Goal: Information Seeking & Learning: Learn about a topic

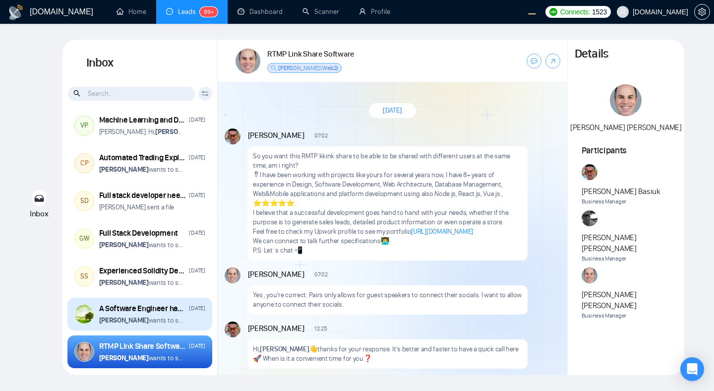
click at [164, 304] on div "A Software Engineer has got Social Media application development experience wit…" at bounding box center [142, 308] width 87 height 11
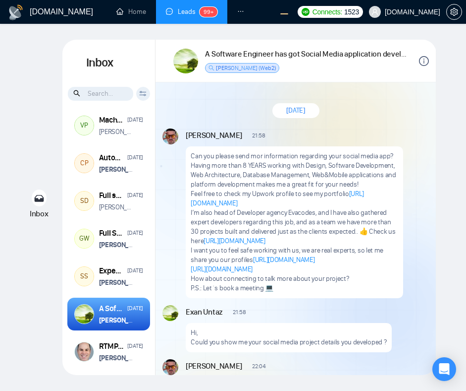
click at [424, 60] on icon "info-circle" at bounding box center [424, 60] width 1 height 5
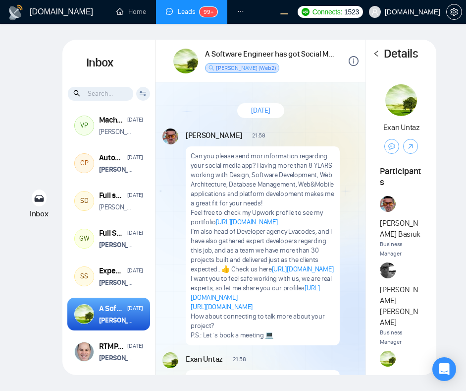
click at [376, 56] on icon "left" at bounding box center [376, 53] width 7 height 7
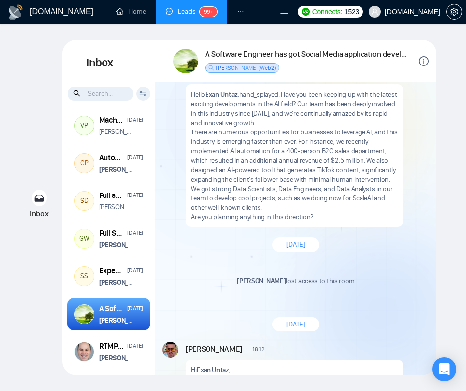
scroll to position [1469, 0]
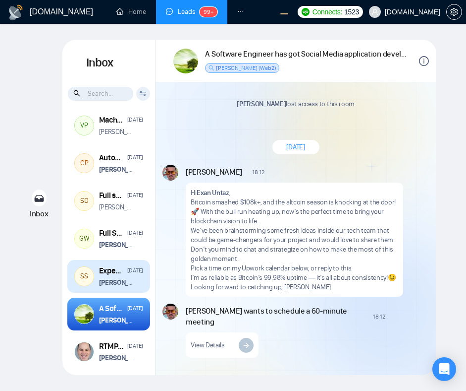
click at [129, 281] on strong "[PERSON_NAME]" at bounding box center [124, 282] width 50 height 8
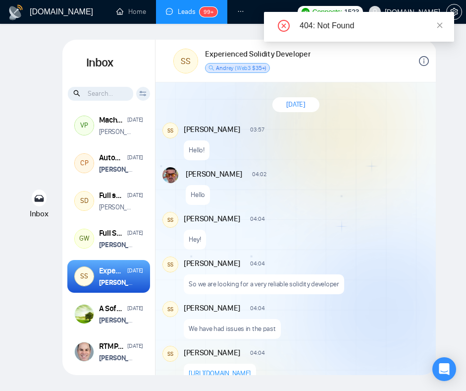
scroll to position [11, 0]
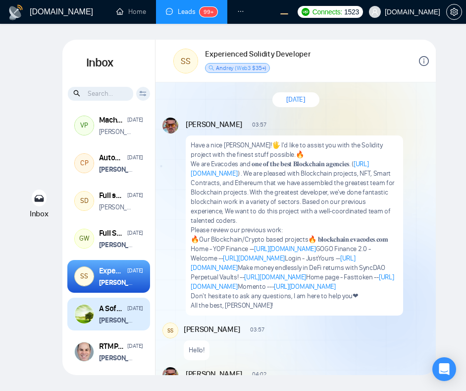
click at [130, 315] on div "A Software Engineer has got Social Media application development experience wit…" at bounding box center [121, 314] width 44 height 22
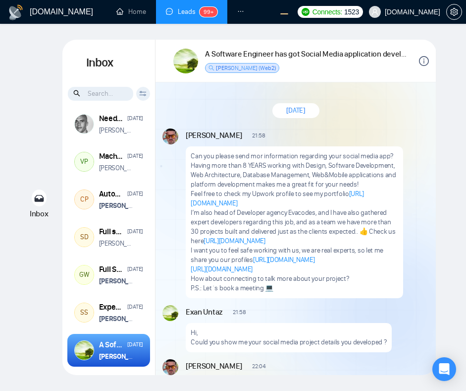
scroll to position [1469, 0]
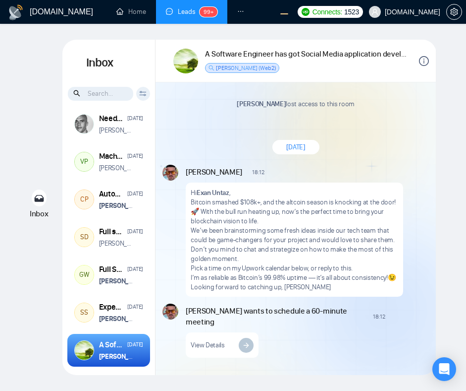
click at [320, 147] on div "[DATE]" at bounding box center [296, 147] width 47 height 15
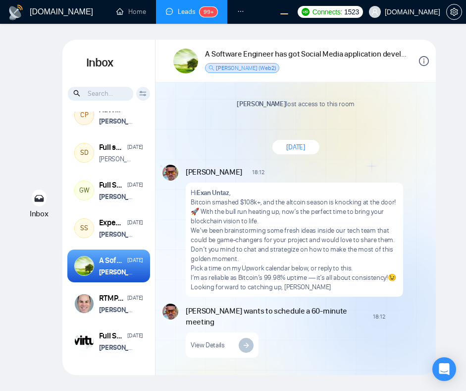
scroll to position [158, 0]
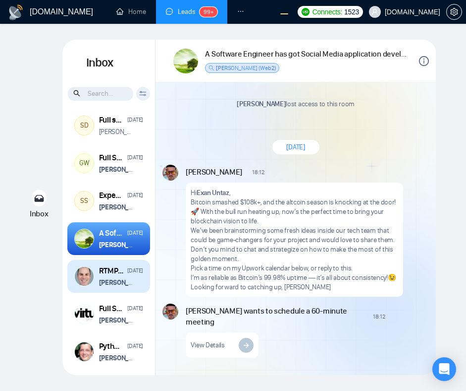
click at [126, 283] on strong "Vitaliy Basiuk" at bounding box center [124, 282] width 50 height 8
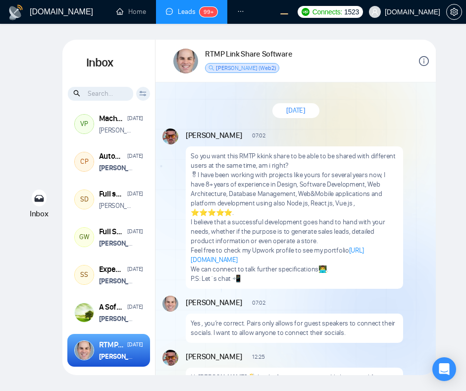
scroll to position [1368, 0]
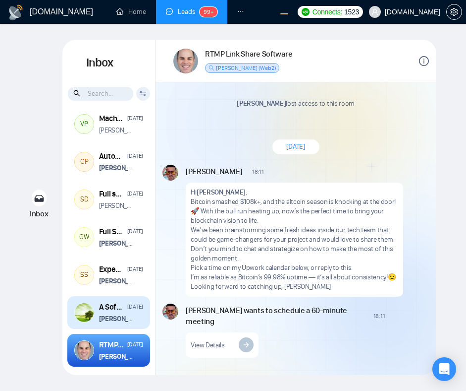
click at [132, 316] on strong "[PERSON_NAME]" at bounding box center [124, 318] width 50 height 8
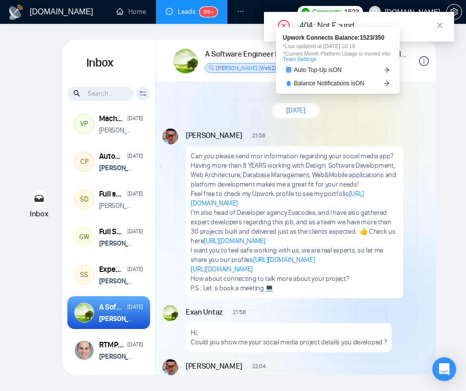
click at [311, 143] on div "Vitaliy Basiuk 21:58 New Message Can you please send mor information regarding …" at bounding box center [307, 213] width 243 height 170
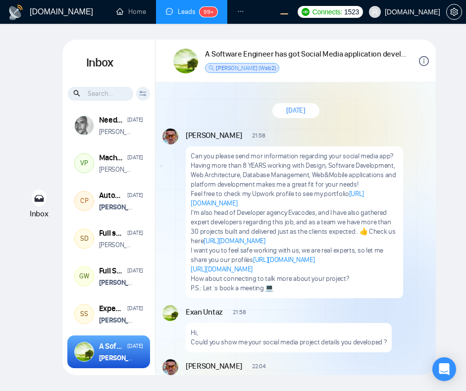
scroll to position [1469, 0]
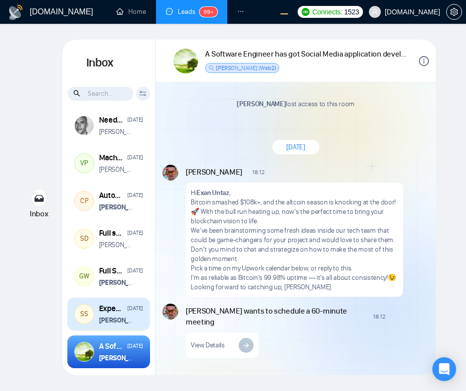
click at [108, 315] on div "Experienced Solidity Developer Jan 6 Vitaliy Basiuk wants to schedule a 60-minu…" at bounding box center [121, 314] width 44 height 22
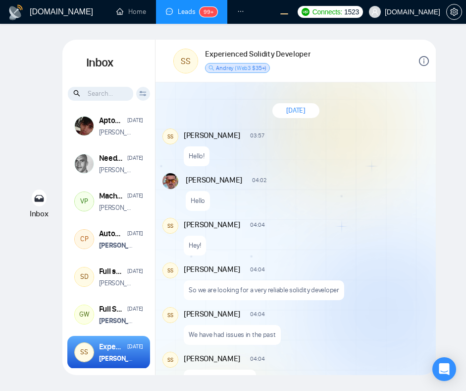
scroll to position [1669, 0]
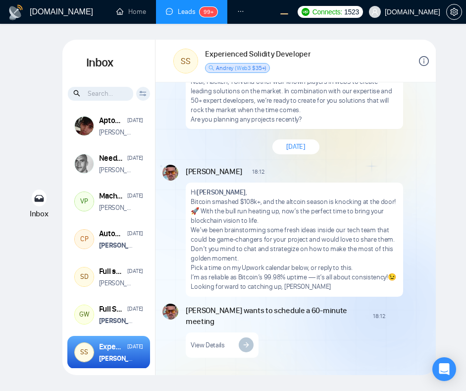
click at [300, 154] on div "January 6, 2025" at bounding box center [296, 146] width 281 height 29
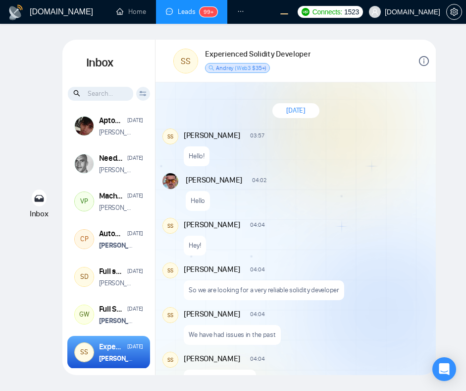
scroll to position [1669, 0]
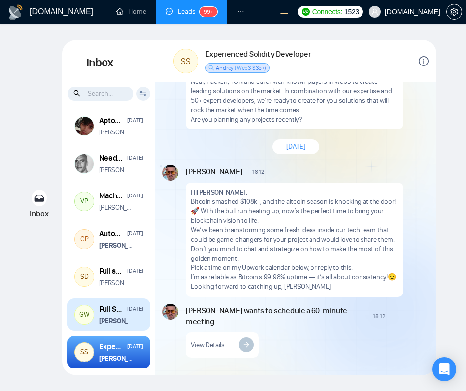
click at [126, 319] on strong "[PERSON_NAME]" at bounding box center [124, 320] width 50 height 8
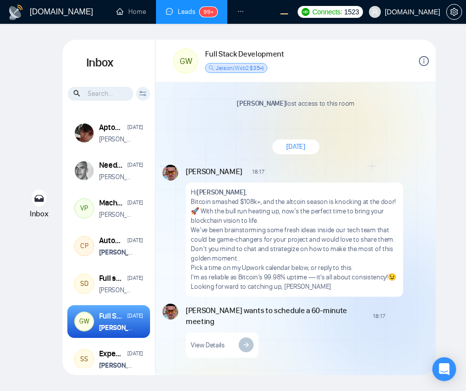
scroll to position [2637, 0]
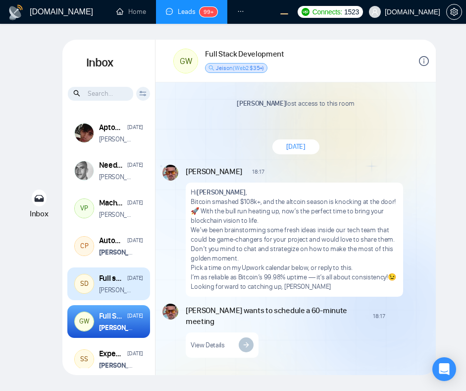
click at [119, 293] on p "[PERSON_NAME] sent a file" at bounding box center [117, 289] width 36 height 9
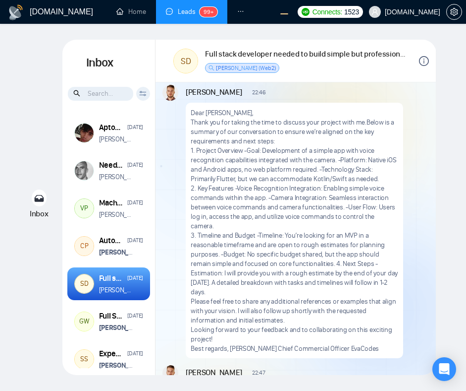
scroll to position [2895, 0]
click at [118, 249] on strong "[PERSON_NAME]" at bounding box center [124, 252] width 50 height 8
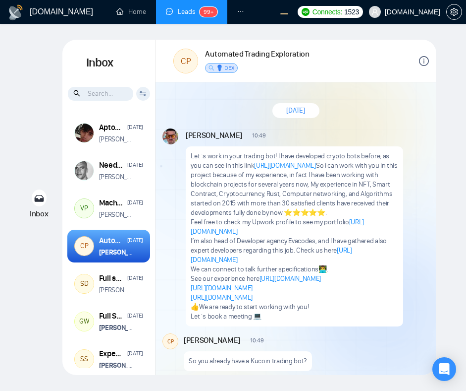
scroll to position [1792, 0]
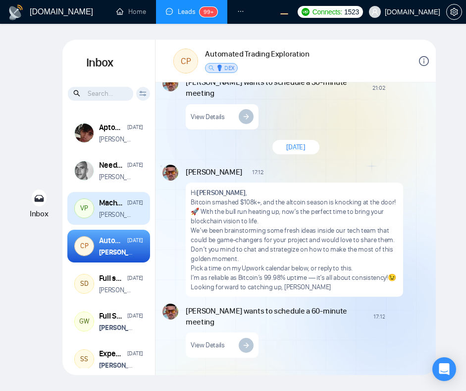
click at [119, 211] on p "[PERSON_NAME]: Hi, [PERSON_NAME]" at bounding box center [117, 214] width 36 height 9
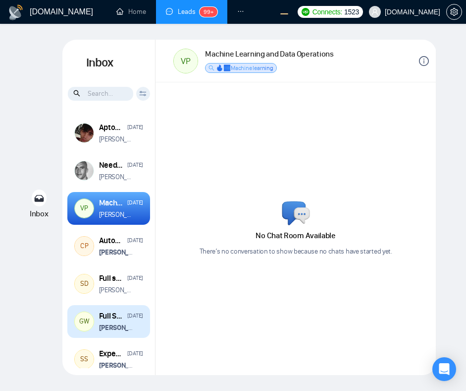
click at [110, 323] on div "Full Stack Development Jan 6 Vitaliy Basiuk wants to schedule a 60-minute meeti…" at bounding box center [121, 321] width 44 height 22
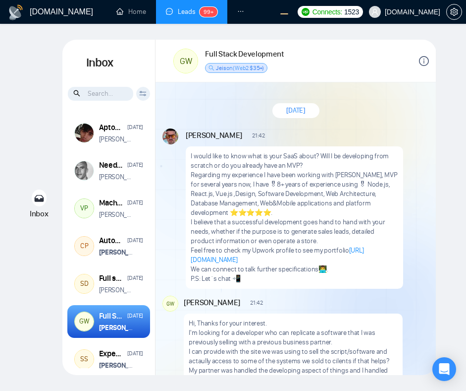
scroll to position [15, 0]
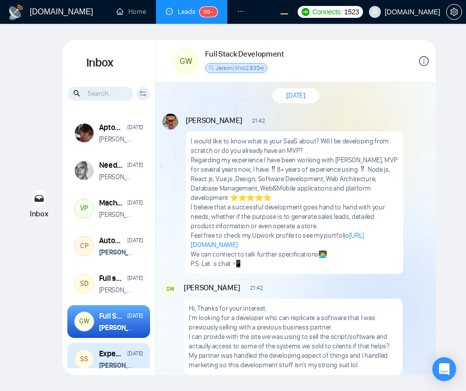
click at [124, 349] on div "Experienced Solidity Developer" at bounding box center [111, 353] width 25 height 11
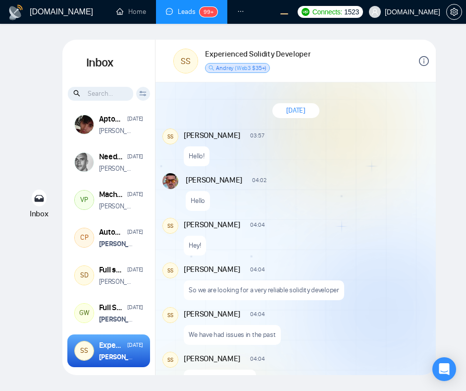
scroll to position [1669, 0]
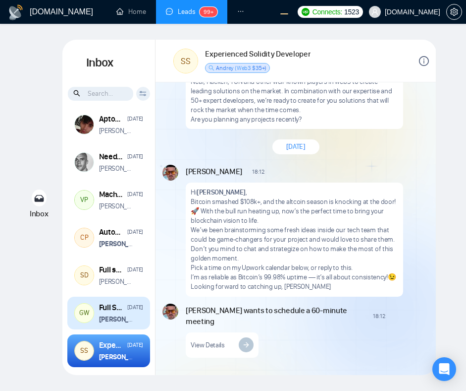
click at [120, 325] on div "GW Full Stack Development Jan 6 Vitaliy Basiuk wants to schedule a 60-minute me…" at bounding box center [108, 312] width 83 height 33
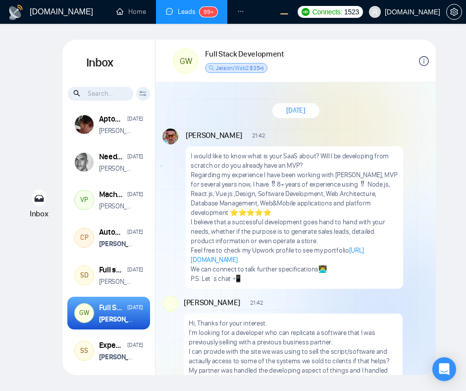
scroll to position [2637, 0]
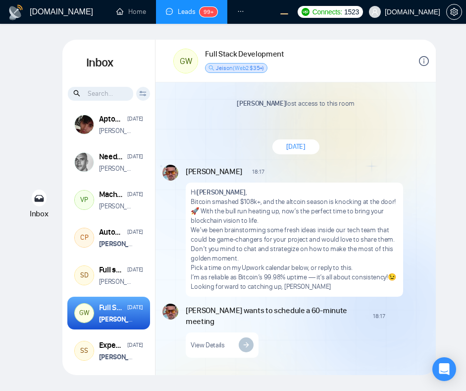
click at [109, 292] on div "Aptos Blockchain Developer Apr 4 Eugene: Hi, Cesar Villarroya Need an expert in…" at bounding box center [108, 240] width 93 height 257
click at [109, 275] on div "Full stack developer needed to build simple but professional ios/android app" at bounding box center [111, 269] width 25 height 11
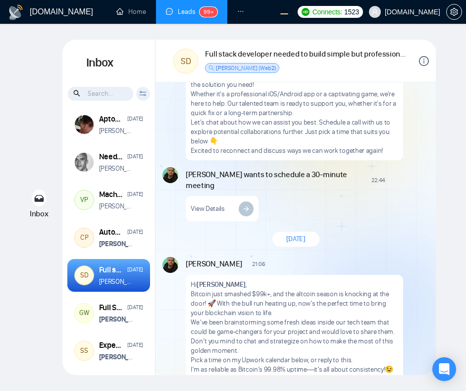
scroll to position [2895, 0]
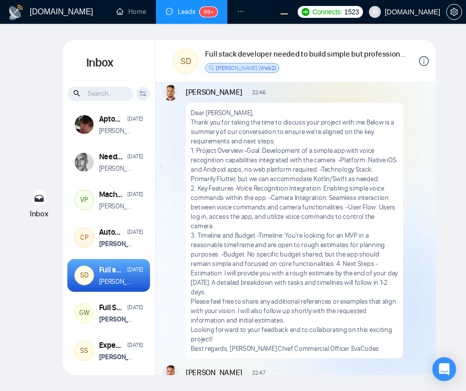
click at [300, 146] on p "1.⁠ ⁠Project Overview -Goal: Development of a simple app with voice recognition…" at bounding box center [294, 165] width 207 height 38
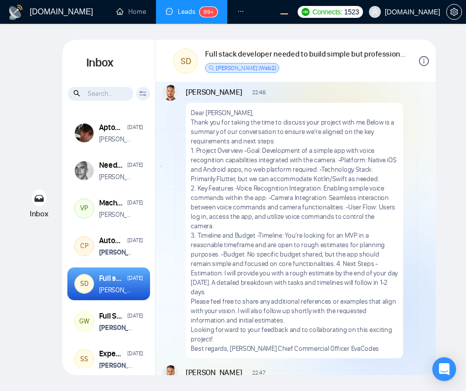
scroll to position [2895, 0]
click at [123, 251] on strong "[PERSON_NAME]" at bounding box center [124, 252] width 50 height 8
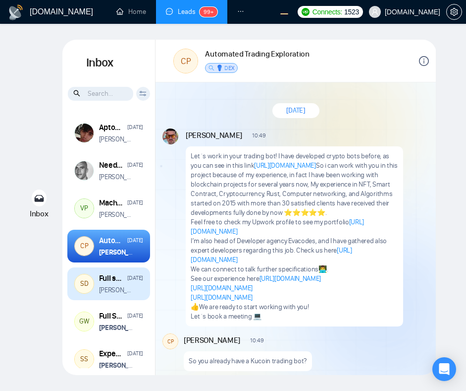
scroll to position [1792, 0]
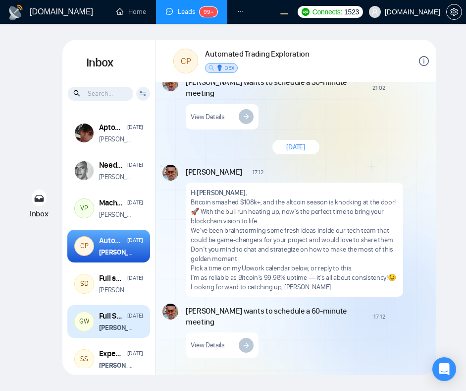
click at [116, 324] on strong "[PERSON_NAME]" at bounding box center [124, 327] width 50 height 8
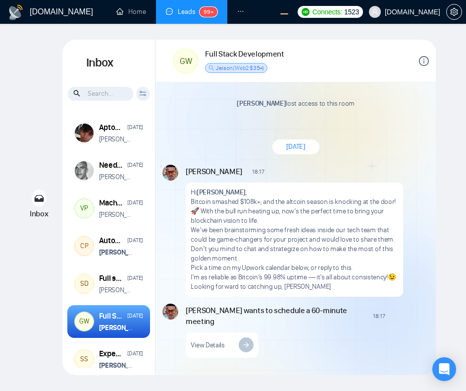
scroll to position [2637, 0]
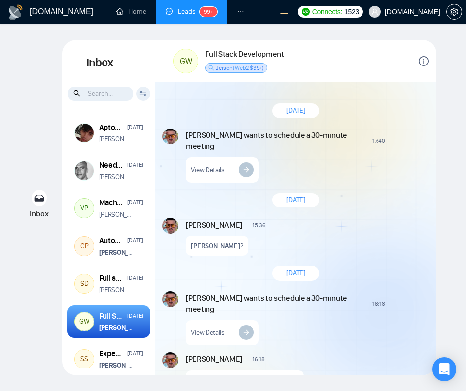
scroll to position [2636, 0]
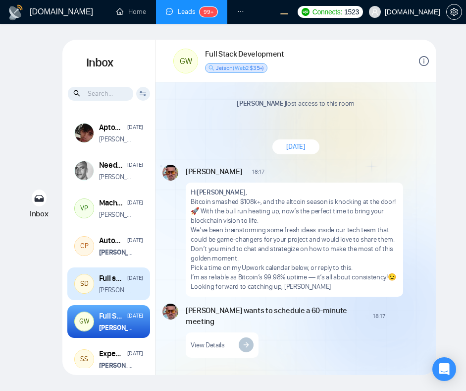
click at [129, 294] on p "[PERSON_NAME] sent a file" at bounding box center [117, 289] width 36 height 9
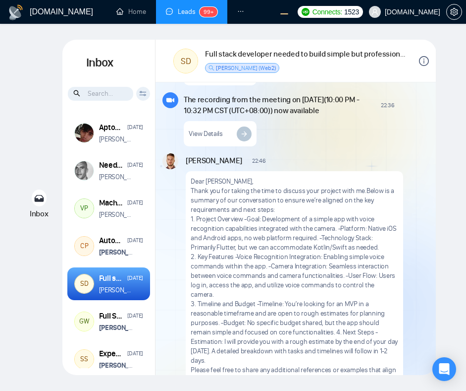
scroll to position [2895, 0]
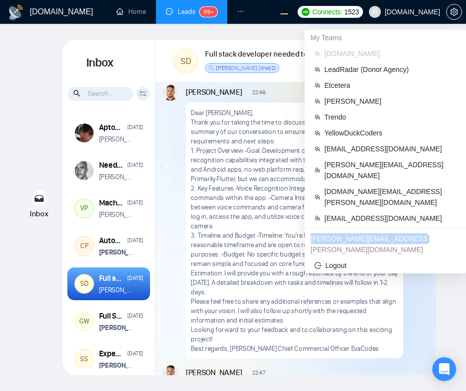
drag, startPoint x: 401, startPoint y: 218, endPoint x: 309, endPoint y: 216, distance: 91.7
click at [309, 230] on div "alex.zolotukhin@gigradar.io" at bounding box center [386, 243] width 162 height 27
copy div "alex.zolotukhin@gigradar.io"
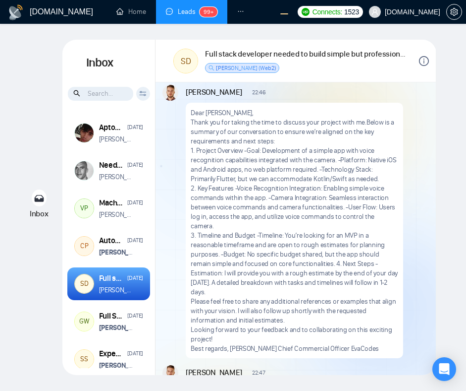
click at [316, 155] on p "1.⁠ ⁠Project Overview -Goal: Development of a simple app with voice recognition…" at bounding box center [294, 165] width 207 height 38
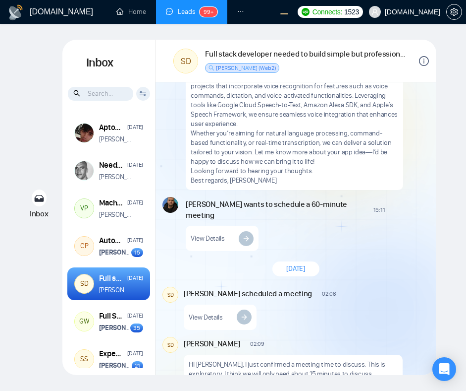
scroll to position [2010, 0]
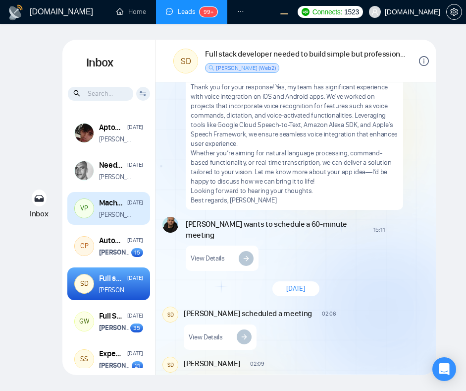
click at [116, 214] on p "[PERSON_NAME]: Hi, [PERSON_NAME]" at bounding box center [117, 214] width 36 height 9
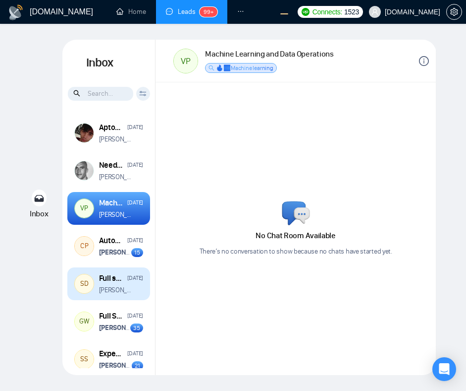
click at [111, 283] on div "Full stack developer needed to build simple but professional ios/android app" at bounding box center [111, 278] width 25 height 11
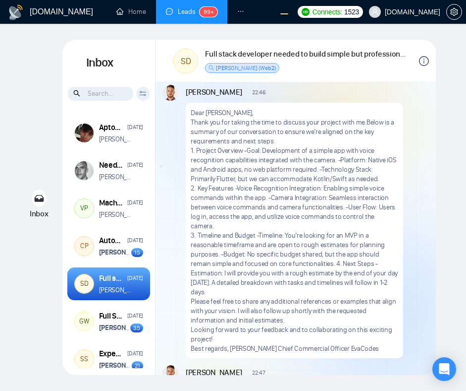
scroll to position [2895, 0]
click at [104, 254] on strong "[PERSON_NAME]" at bounding box center [124, 252] width 50 height 8
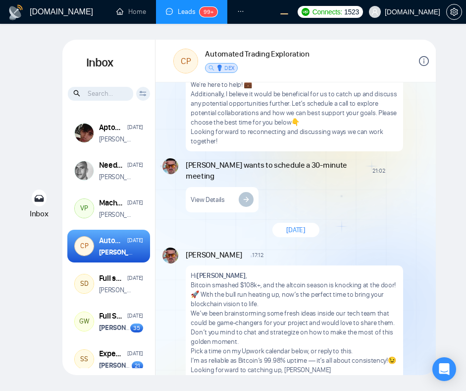
scroll to position [1792, 0]
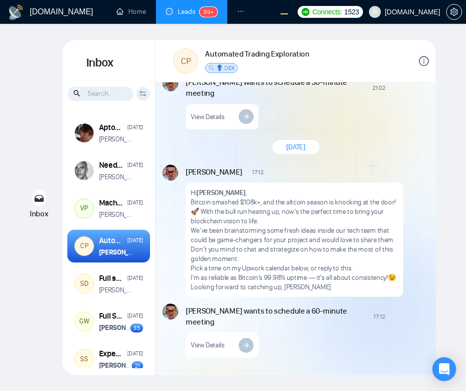
scroll to position [1792, 0]
click at [115, 142] on p "Eugene: Hi, Cesar Villarroya" at bounding box center [117, 138] width 36 height 9
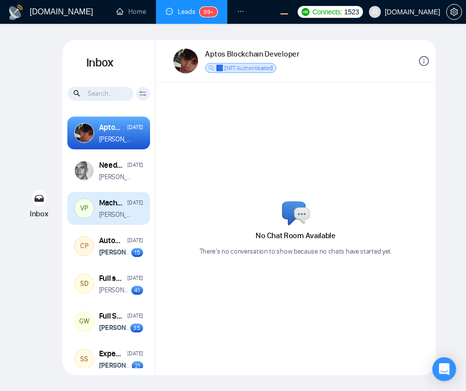
click at [124, 213] on p "[PERSON_NAME]: Hi, [PERSON_NAME]" at bounding box center [117, 214] width 36 height 9
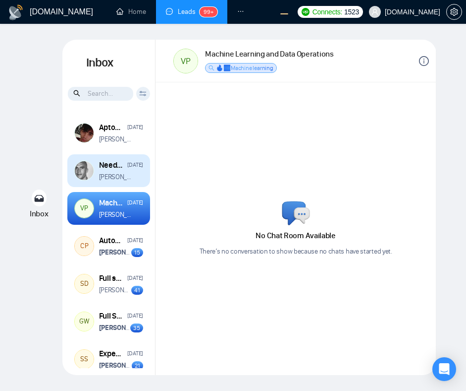
click at [155, 176] on strong "[PERSON_NAME]" at bounding box center [180, 176] width 50 height 8
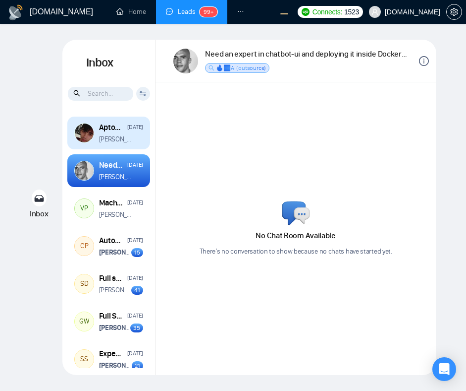
click at [141, 138] on div "Eugene: Hi, Cesar Villarroya" at bounding box center [121, 138] width 44 height 9
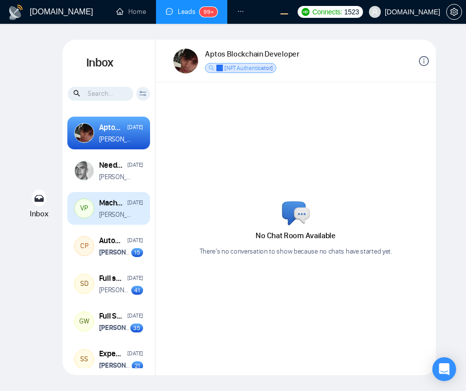
click at [155, 217] on strong "[PERSON_NAME]" at bounding box center [180, 214] width 50 height 8
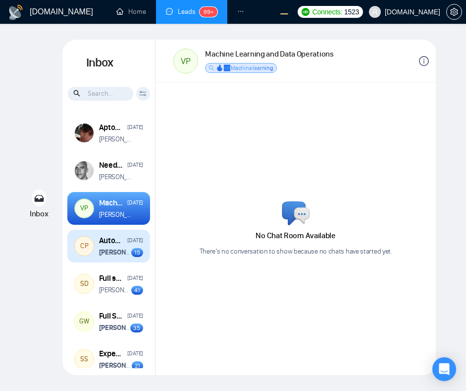
click at [115, 254] on strong "[PERSON_NAME]" at bounding box center [124, 252] width 50 height 8
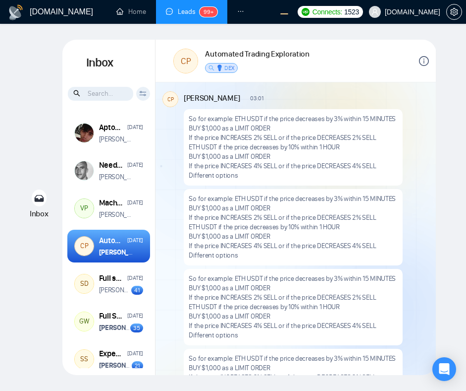
scroll to position [650, 0]
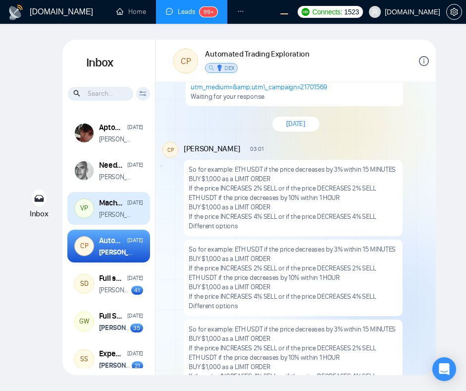
click at [155, 215] on strong "[PERSON_NAME]" at bounding box center [180, 214] width 50 height 8
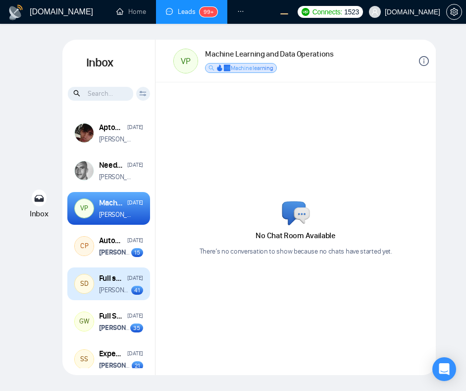
click at [108, 289] on p "[PERSON_NAME] sent a file" at bounding box center [115, 289] width 32 height 9
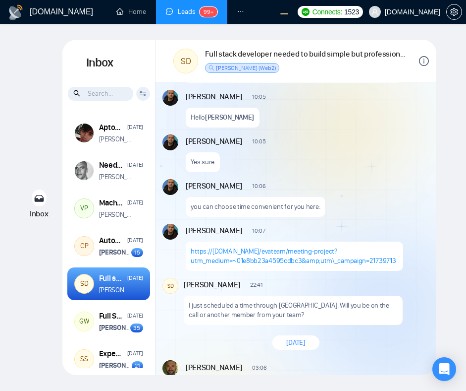
scroll to position [512, 0]
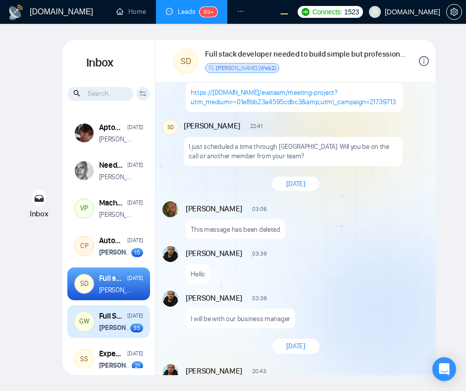
click at [111, 329] on strong "[PERSON_NAME]" at bounding box center [124, 327] width 50 height 8
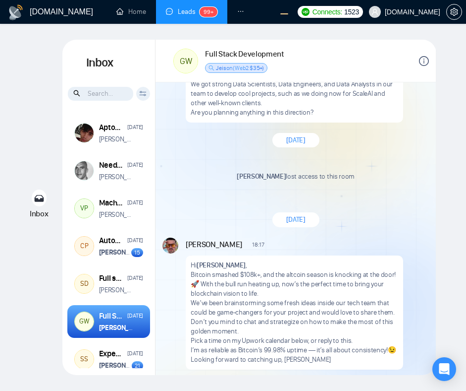
scroll to position [2637, 0]
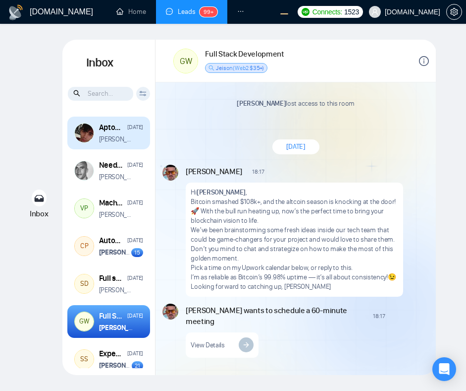
click at [155, 136] on strong "Cesar Villarroya" at bounding box center [180, 139] width 50 height 8
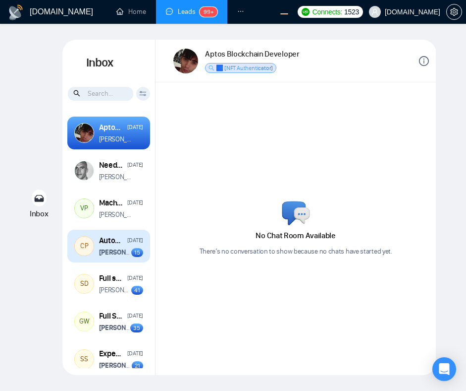
click at [116, 242] on div "Automated Trading Exploration" at bounding box center [111, 240] width 25 height 11
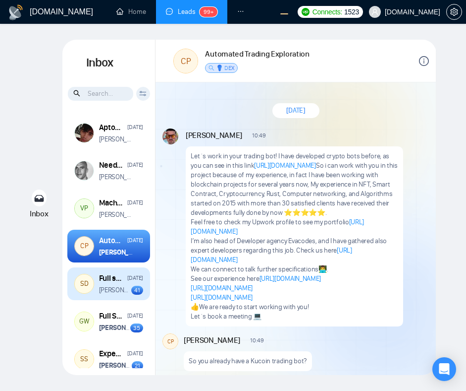
click at [128, 279] on div "Full stack developer needed to build simple but professional ios/android app [D…" at bounding box center [121, 278] width 44 height 11
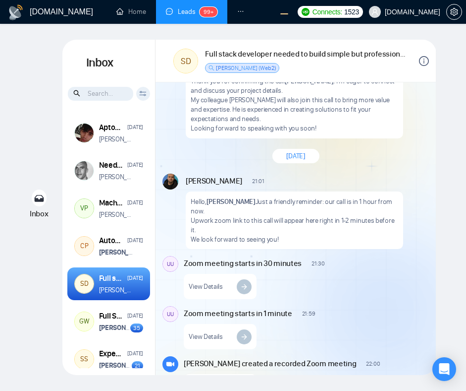
scroll to position [2895, 0]
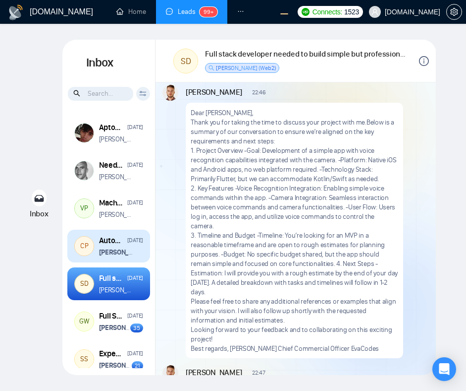
click at [121, 248] on strong "[PERSON_NAME]" at bounding box center [124, 252] width 50 height 8
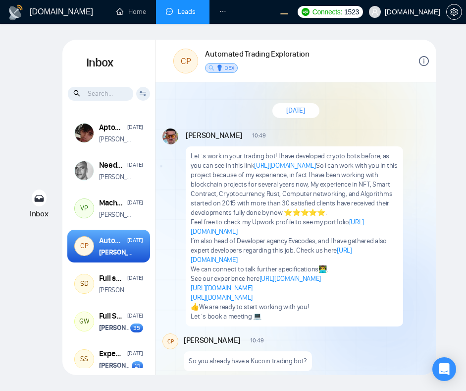
scroll to position [1792, 0]
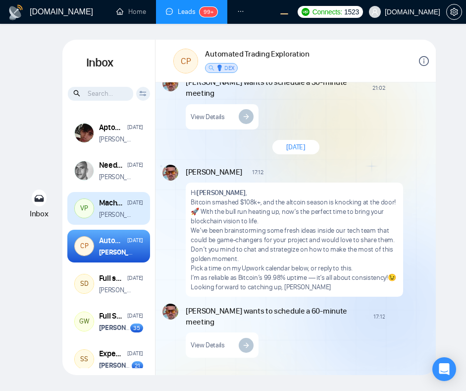
click at [115, 219] on p "Anna: Hi, Vihang Patel" at bounding box center [117, 214] width 36 height 9
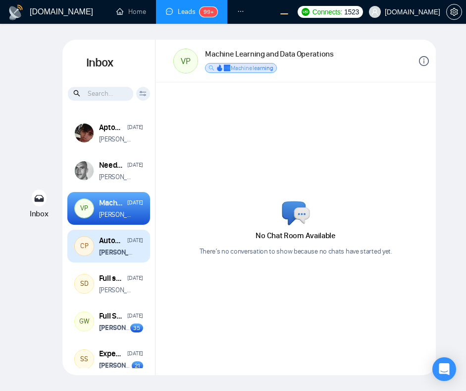
click at [114, 248] on strong "Vitaliy Basiuk" at bounding box center [124, 252] width 50 height 8
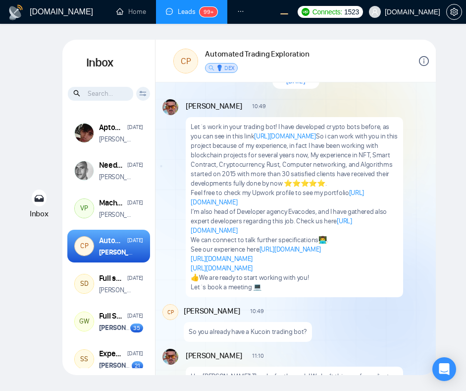
scroll to position [25, 0]
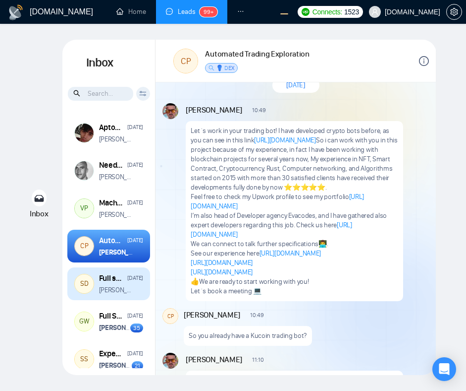
click at [114, 281] on div "Full stack developer needed to build simple but professional ios/android app" at bounding box center [111, 278] width 25 height 11
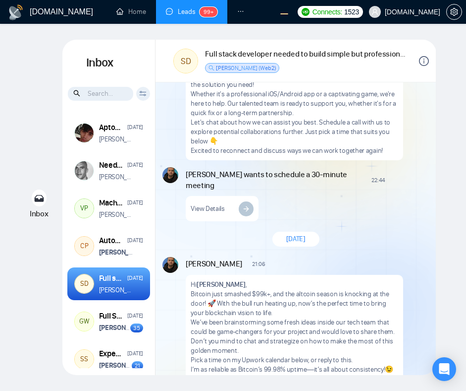
scroll to position [2895, 0]
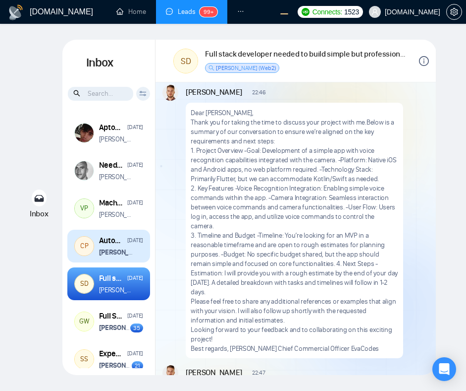
click at [114, 252] on strong "Vitaliy Basiuk" at bounding box center [124, 252] width 50 height 8
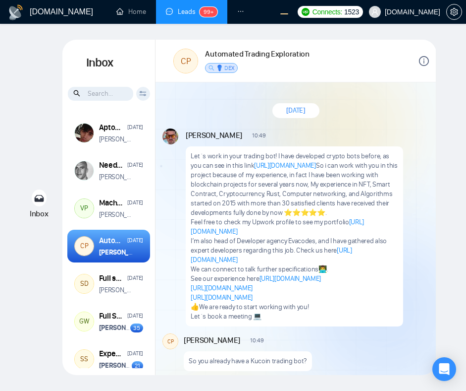
scroll to position [1792, 0]
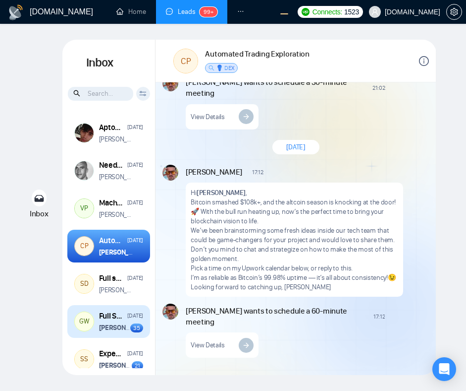
click at [120, 327] on strong "[PERSON_NAME]" at bounding box center [124, 327] width 50 height 8
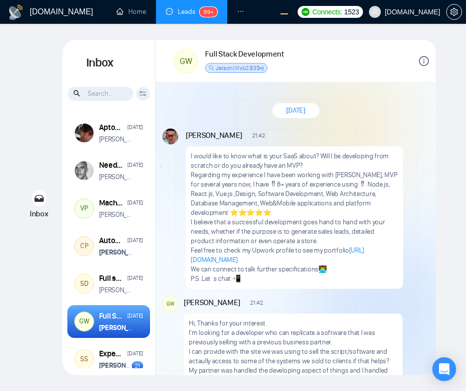
scroll to position [2637, 0]
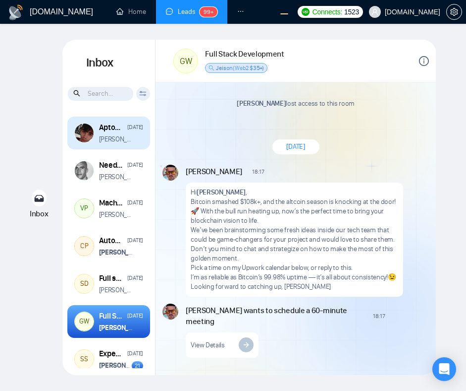
click at [125, 145] on div "Aptos Blockchain Developer Apr 4 Eugene: Hi, Cesar Villarroya" at bounding box center [108, 132] width 83 height 33
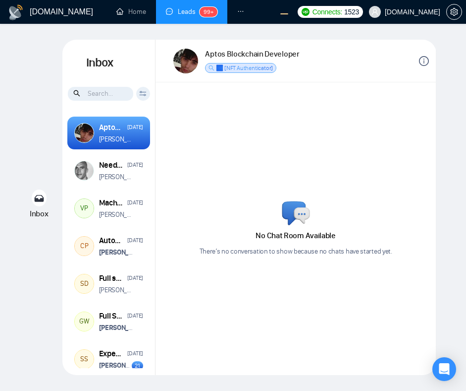
click at [125, 145] on div "Aptos Blockchain Developer Apr 4 Eugene: Hi, Cesar Villarroya" at bounding box center [108, 132] width 83 height 33
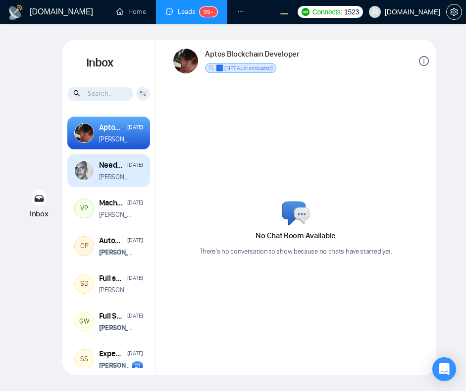
click at [121, 170] on div "Need an expert in chatbot-ui and deploying it inside Docker inside Microsoft Az…" at bounding box center [121, 171] width 44 height 22
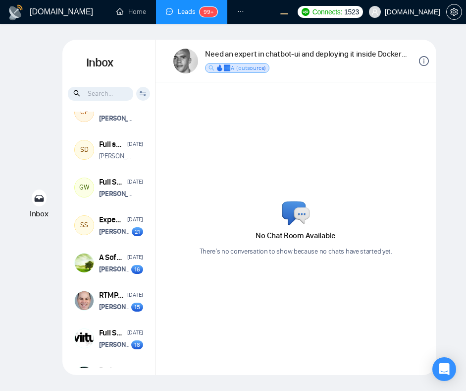
scroll to position [126, 0]
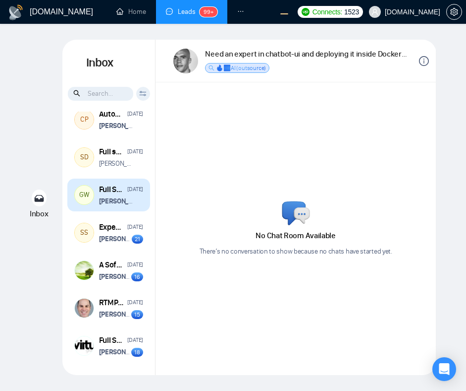
click at [130, 203] on strong "Vitaliy Basiuk" at bounding box center [124, 201] width 50 height 8
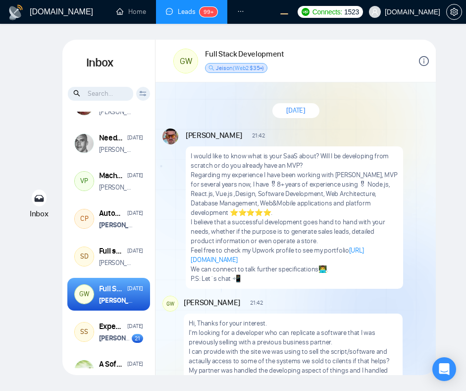
scroll to position [19, 0]
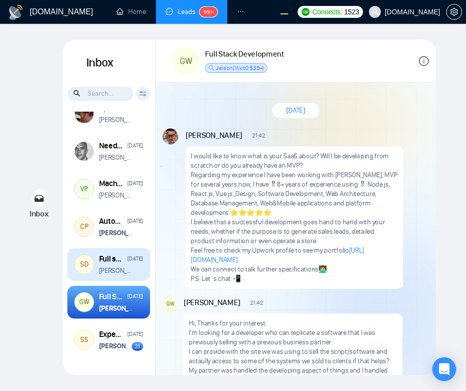
click at [118, 266] on div "Full stack developer needed to build simple but professional ios/android app Ja…" at bounding box center [121, 264] width 44 height 22
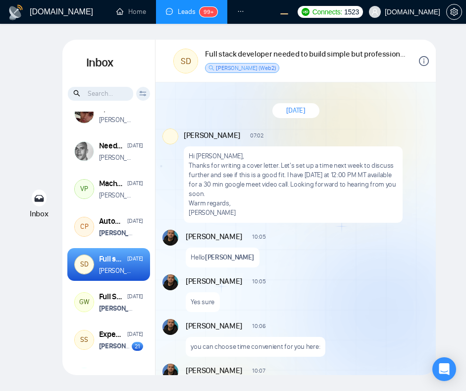
scroll to position [2895, 0]
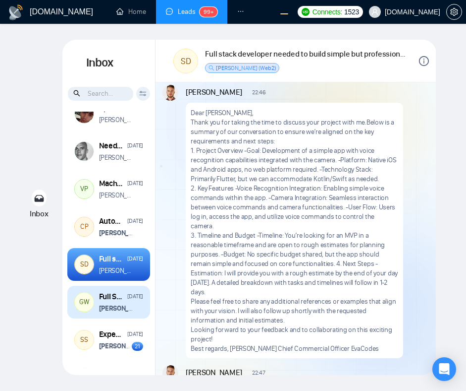
click at [110, 305] on strong "[PERSON_NAME]" at bounding box center [124, 308] width 50 height 8
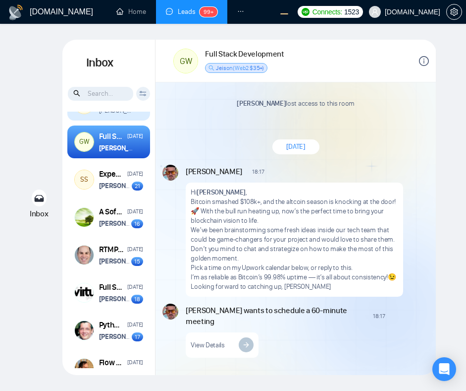
scroll to position [194, 0]
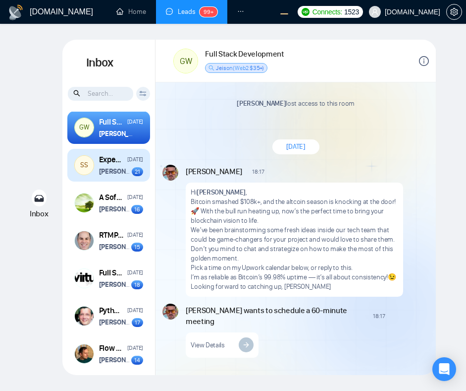
click at [123, 175] on strong "[PERSON_NAME]" at bounding box center [124, 171] width 50 height 8
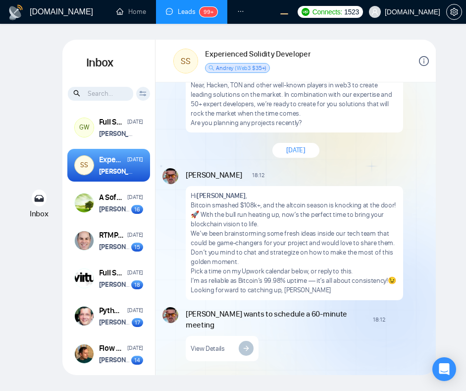
scroll to position [1669, 0]
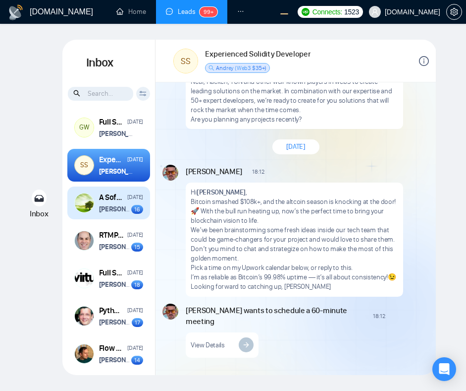
click at [118, 208] on strong "[PERSON_NAME]" at bounding box center [124, 209] width 50 height 8
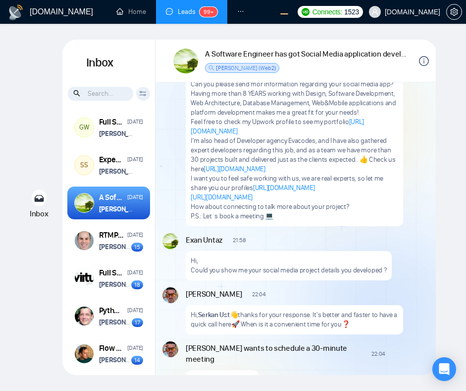
scroll to position [21, 0]
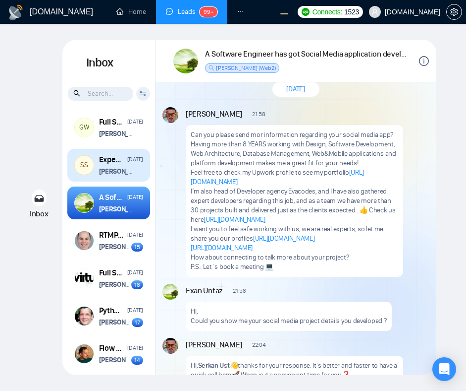
click at [123, 173] on strong "[PERSON_NAME]" at bounding box center [124, 171] width 50 height 8
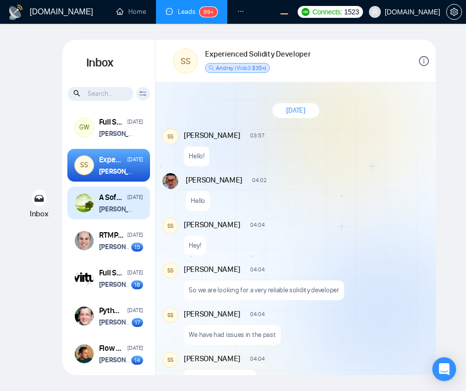
scroll to position [1669, 0]
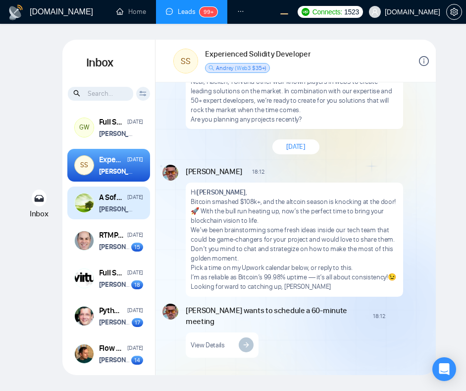
click at [116, 197] on div "A Software Engineer has got Social Media application development experience wit…" at bounding box center [111, 197] width 25 height 11
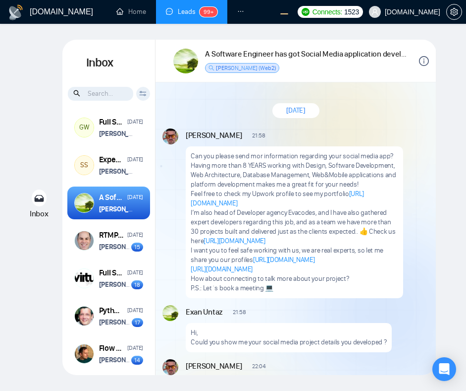
scroll to position [1469, 0]
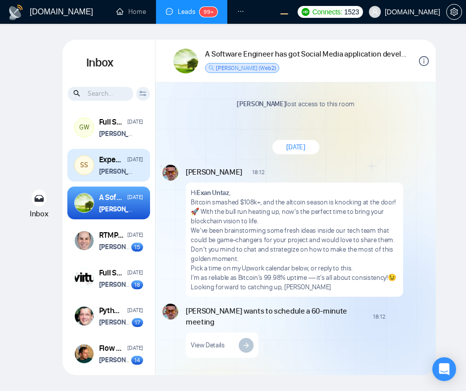
click at [116, 174] on strong "[PERSON_NAME]" at bounding box center [124, 171] width 50 height 8
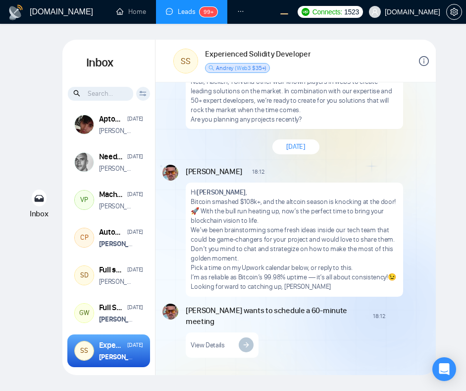
scroll to position [1669, 0]
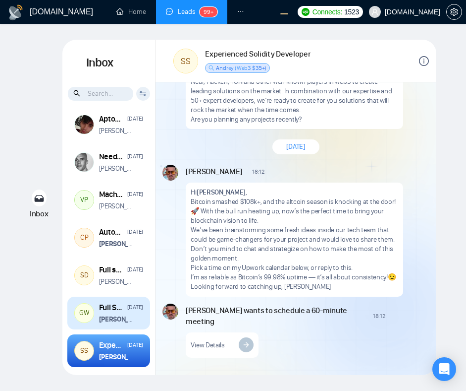
click at [110, 315] on p "Vitaliy Basiuk wants to schedule a 60-minute meeting" at bounding box center [117, 318] width 36 height 9
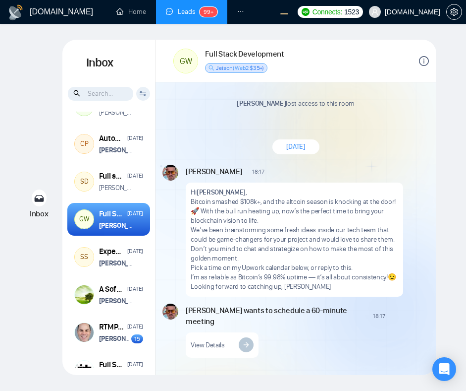
scroll to position [104, 0]
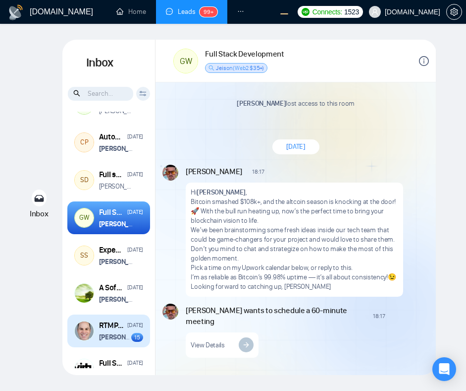
click at [116, 330] on div "RTMP Link Share Software" at bounding box center [111, 325] width 25 height 11
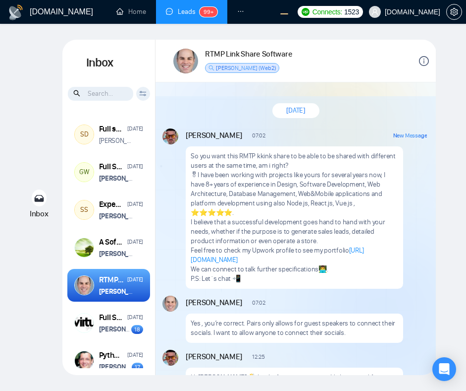
scroll to position [173, 0]
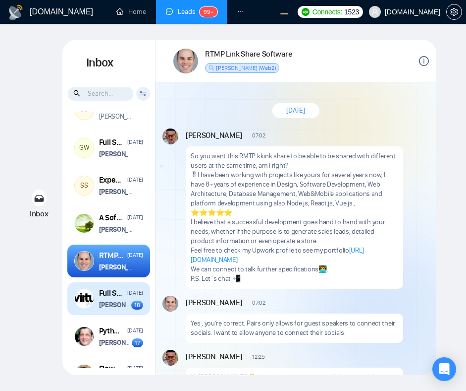
click at [114, 307] on strong "[PERSON_NAME]" at bounding box center [124, 304] width 50 height 8
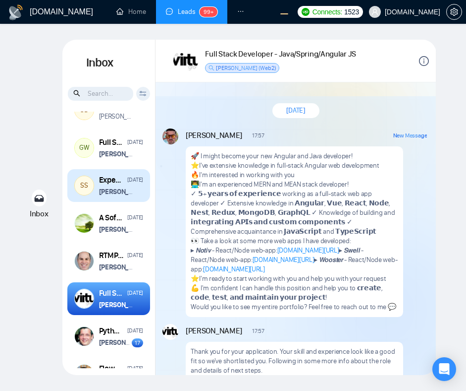
click at [124, 196] on strong "[PERSON_NAME]" at bounding box center [124, 191] width 50 height 8
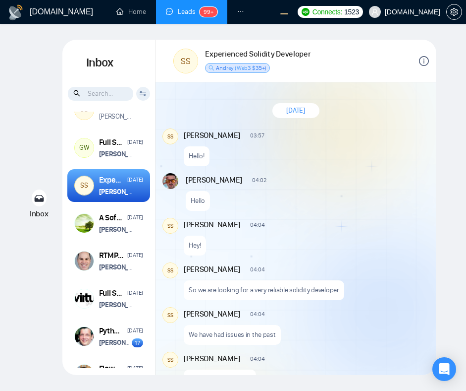
scroll to position [1669, 0]
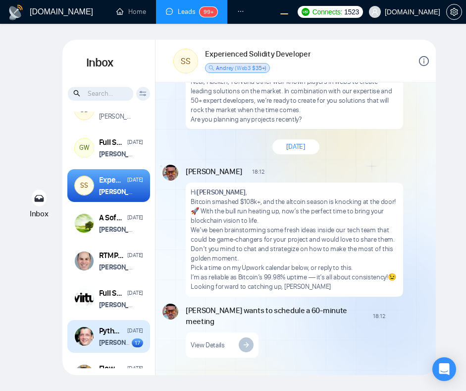
click at [108, 346] on strong "[PERSON_NAME]" at bounding box center [124, 342] width 50 height 8
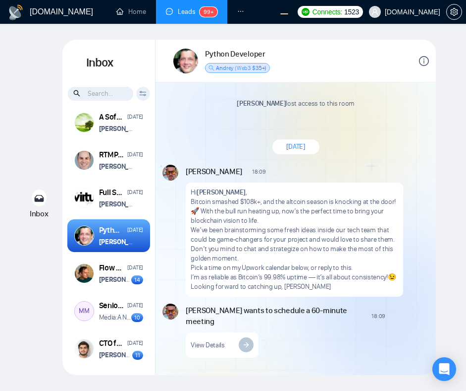
scroll to position [332, 0]
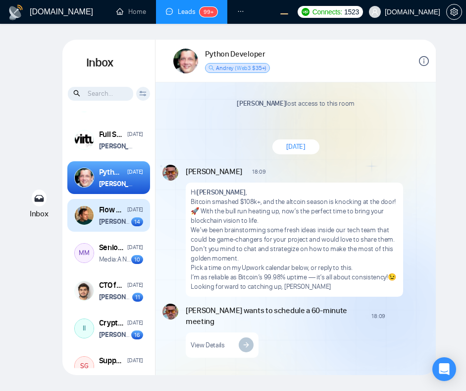
click at [122, 226] on strong "[PERSON_NAME]" at bounding box center [124, 221] width 50 height 8
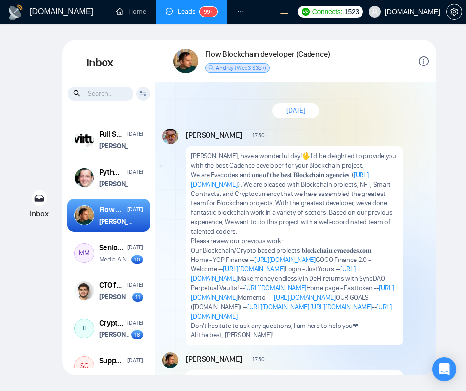
click at [374, 131] on div "New Message" at bounding box center [349, 135] width 155 height 8
click at [363, 170] on p "We are Evacodes and 𝐨𝐧𝐞 𝐨𝐟 𝐭𝐡𝐞 𝐛𝐞𝐬𝐭 𝐁𝐥𝐨𝐜𝐤𝐜𝐡𝐚𝐢𝐧 𝐚𝐠𝐞𝐧𝐜𝐢𝐞𝐬. ( https://clutch.co/de…" at bounding box center [294, 203] width 207 height 66
click at [307, 166] on p "[PERSON_NAME], have a wonderful day!🖐 I'd be delighted to provide you with the …" at bounding box center [294, 160] width 207 height 19
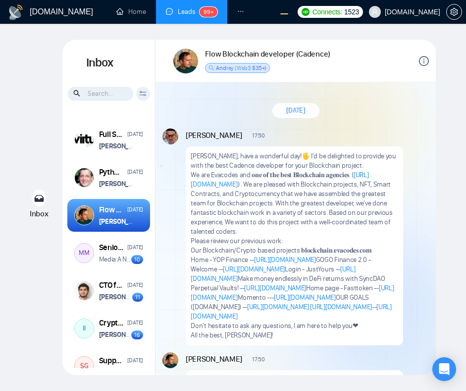
click at [307, 166] on p "[PERSON_NAME], have a wonderful day!🖐 I'd be delighted to provide you with the …" at bounding box center [294, 160] width 207 height 19
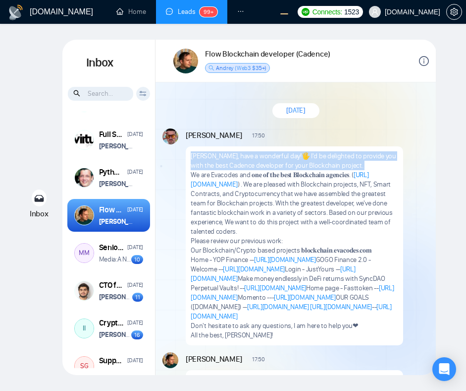
click at [337, 195] on p "We are Evacodes and 𝐨𝐧𝐞 𝐨𝐟 𝐭𝐡𝐞 𝐛𝐞𝐬𝐭 𝐁𝐥𝐨𝐜𝐤𝐜𝐡𝐚𝐢𝐧 𝐚𝐠𝐞𝐧𝐜𝐢𝐞𝐬. ( https://clutch.co/de…" at bounding box center [294, 203] width 207 height 66
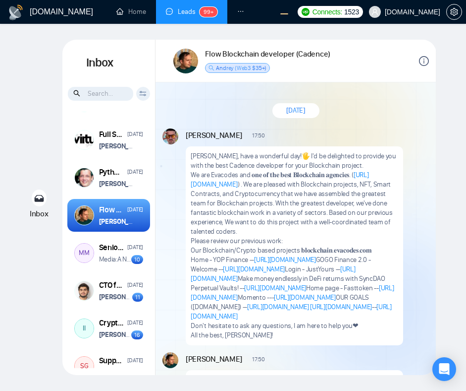
click at [337, 195] on p "We are Evacodes and 𝐨𝐧𝐞 𝐨𝐟 𝐭𝐡𝐞 𝐛𝐞𝐬𝐭 𝐁𝐥𝐨𝐜𝐤𝐜𝐡𝐚𝐢𝐧 𝐚𝐠𝐞𝐧𝐜𝐢𝐞𝐬. ( https://clutch.co/de…" at bounding box center [294, 203] width 207 height 66
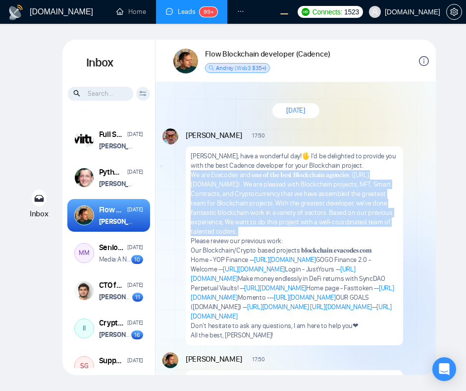
click at [354, 150] on div "Hugh, have a wonderful day!🖐 I'd be delighted to provide you with the best Cade…" at bounding box center [295, 245] width 218 height 199
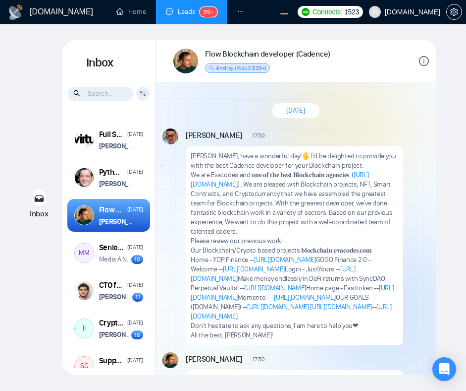
click at [354, 150] on div "Hugh, have a wonderful day!🖐 I'd be delighted to provide you with the best Cade…" at bounding box center [295, 245] width 218 height 199
click at [322, 163] on p "[PERSON_NAME], have a wonderful day!🖐 I'd be delighted to provide you with the …" at bounding box center [294, 160] width 207 height 19
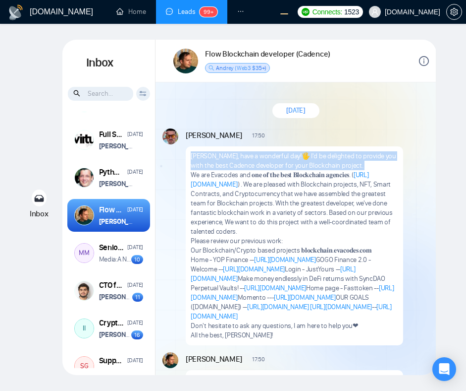
click at [324, 187] on p "We are Evacodes and 𝐨𝐧𝐞 𝐨𝐟 𝐭𝐡𝐞 𝐛𝐞𝐬𝐭 𝐁𝐥𝐨𝐜𝐤𝐜𝐡𝐚𝐢𝐧 𝐚𝐠𝐞𝐧𝐜𝐢𝐞𝐬. ( https://clutch.co/de…" at bounding box center [294, 203] width 207 height 66
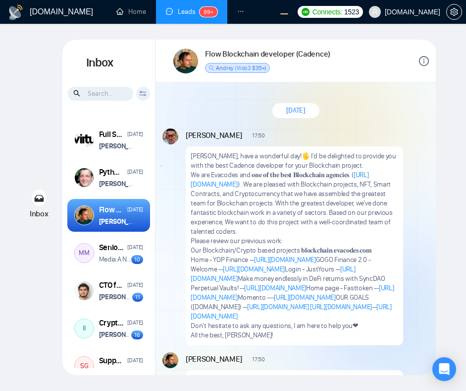
click at [324, 187] on p "We are Evacodes and 𝐨𝐧𝐞 𝐨𝐟 𝐭𝐡𝐞 𝐛𝐞𝐬𝐭 𝐁𝐥𝐨𝐜𝐤𝐜𝐡𝐚𝐢𝐧 𝐚𝐠𝐞𝐧𝐜𝐢𝐞𝐬. ( https://clutch.co/de…" at bounding box center [294, 203] width 207 height 66
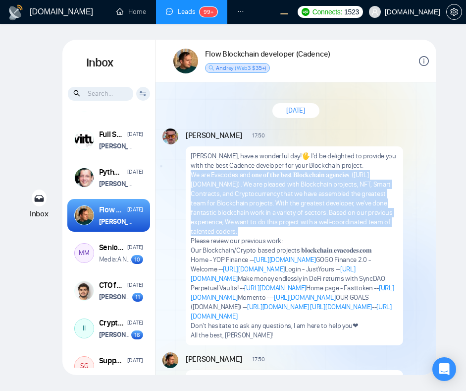
click at [306, 218] on p "We are Evacodes and 𝐨𝐧𝐞 𝐨𝐟 𝐭𝐡𝐞 𝐛𝐞𝐬𝐭 𝐁𝐥𝐨𝐜𝐤𝐜𝐡𝐚𝐢𝐧 𝐚𝐠𝐞𝐧𝐜𝐢𝐞𝐬. ( https://clutch.co/de…" at bounding box center [294, 203] width 207 height 66
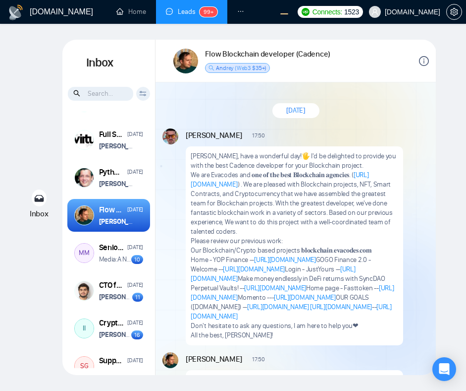
click at [306, 218] on p "We are Evacodes and 𝐨𝐧𝐞 𝐨𝐟 𝐭𝐡𝐞 𝐛𝐞𝐬𝐭 𝐁𝐥𝐨𝐜𝐤𝐜𝐡𝐚𝐢𝐧 𝐚𝐠𝐞𝐧𝐜𝐢𝐞𝐬. ( https://clutch.co/de…" at bounding box center [294, 203] width 207 height 66
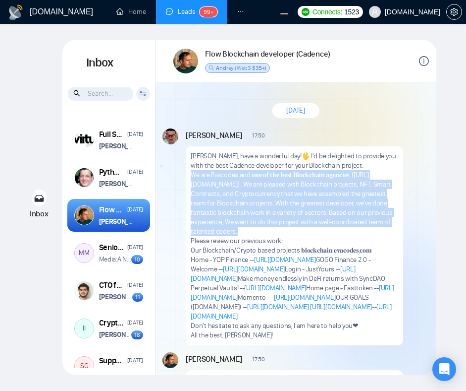
click at [333, 252] on p "Our Blockchain/Crypto based projects 𝐛𝐥𝐨𝐜𝐤𝐜𝐡𝐚𝐢𝐧.𝐞𝐯𝐚𝐜𝐨𝐝𝐞𝐬.𝐜𝐨𝐦" at bounding box center [294, 249] width 207 height 9
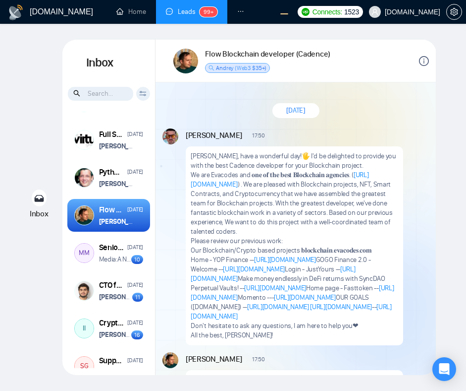
click at [333, 252] on p "Our Blockchain/Crypto based projects 𝐛𝐥𝐨𝐜𝐤𝐜𝐡𝐚𝐢𝐧.𝐞𝐯𝐚𝐜𝐨𝐝𝐞𝐬.𝐜𝐨𝐦" at bounding box center [294, 249] width 207 height 9
click at [331, 189] on p "We are Evacodes and 𝐨𝐧𝐞 𝐨𝐟 𝐭𝐡𝐞 𝐛𝐞𝐬𝐭 𝐁𝐥𝐨𝐜𝐤𝐜𝐡𝐚𝐢𝐧 𝐚𝐠𝐞𝐧𝐜𝐢𝐞𝐬. ( https://clutch.co/de…" at bounding box center [294, 203] width 207 height 66
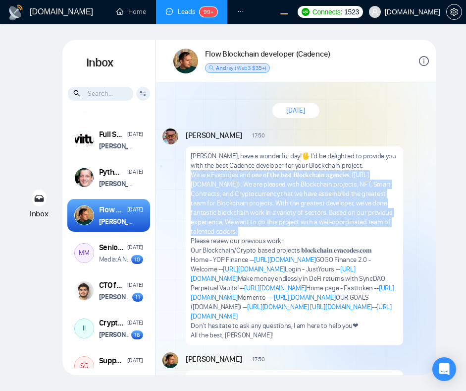
click at [296, 223] on p "We are Evacodes and 𝐨𝐧𝐞 𝐨𝐟 𝐭𝐡𝐞 𝐛𝐞𝐬𝐭 𝐁𝐥𝐨𝐜𝐤𝐜𝐡𝐚𝐢𝐧 𝐚𝐠𝐞𝐧𝐜𝐢𝐞𝐬. ( https://clutch.co/de…" at bounding box center [294, 203] width 207 height 66
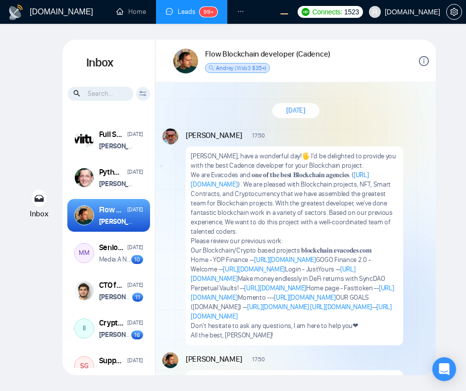
click at [367, 157] on p "[PERSON_NAME], have a wonderful day!🖐 I'd be delighted to provide you with the …" at bounding box center [294, 160] width 207 height 19
click at [227, 244] on p "Please review our previous work:" at bounding box center [294, 240] width 207 height 9
click at [120, 260] on link "A New Way to Play [ Join the Challenge ]" at bounding box center [172, 259] width 111 height 8
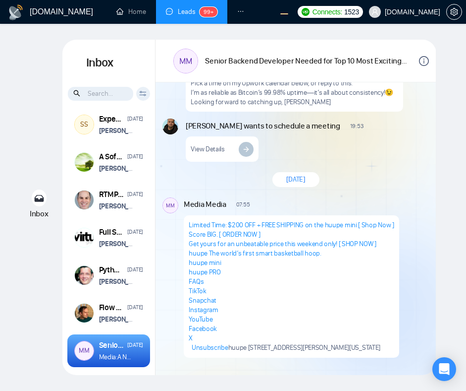
scroll to position [1150, 0]
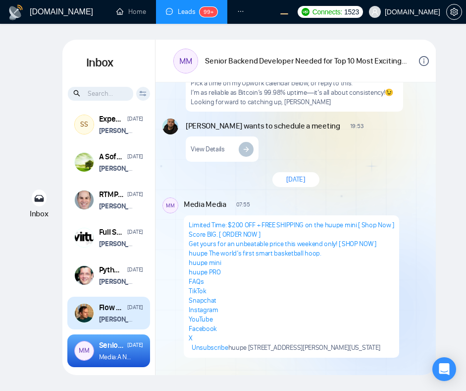
click at [129, 316] on div "Flow Blockchain developer (Cadence) [DATE] [PERSON_NAME] wants to schedule a 60…" at bounding box center [121, 313] width 44 height 22
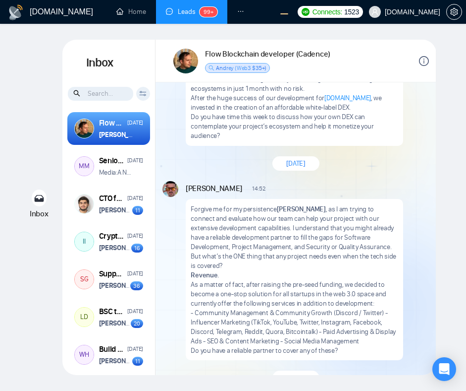
scroll to position [457, 0]
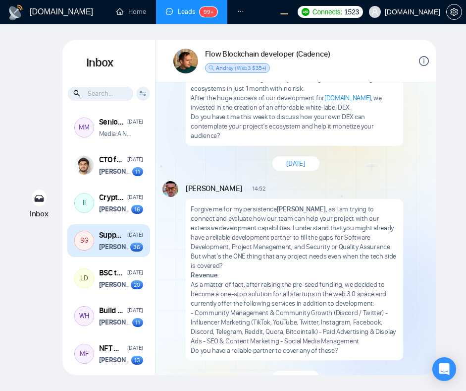
click at [127, 236] on div "[DATE]" at bounding box center [135, 234] width 16 height 9
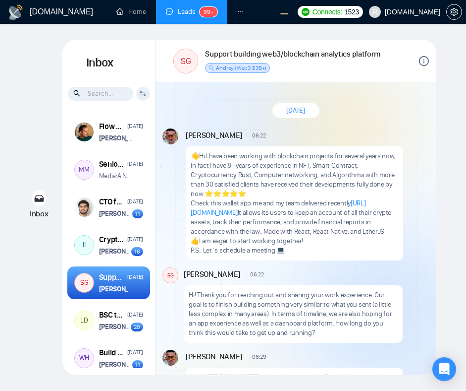
scroll to position [414, 0]
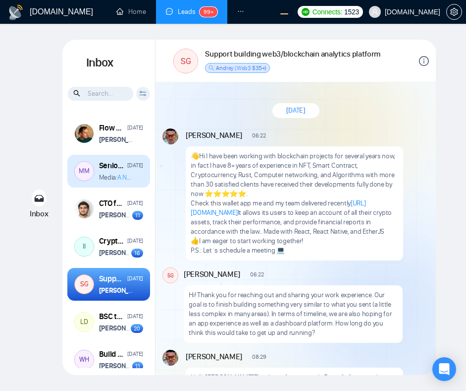
click at [130, 178] on link "A New Way to Play [ Join the Challenge ]" at bounding box center [172, 177] width 111 height 8
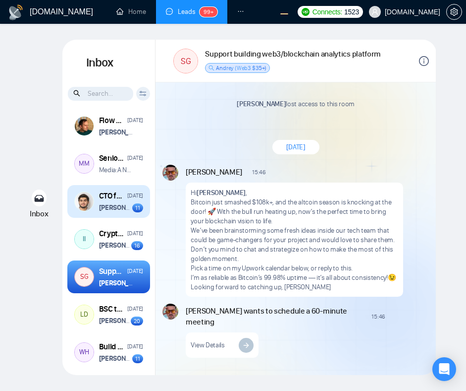
scroll to position [375, 0]
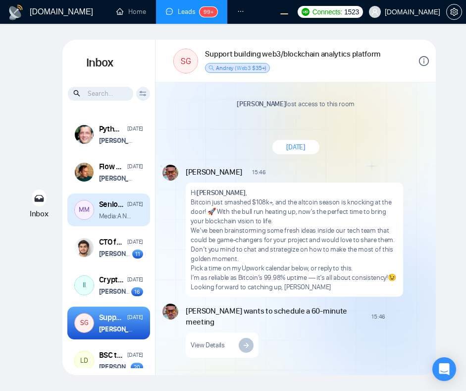
click at [84, 206] on div "MM" at bounding box center [84, 209] width 19 height 19
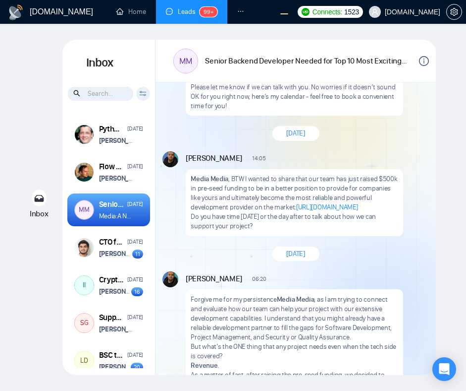
scroll to position [578, 0]
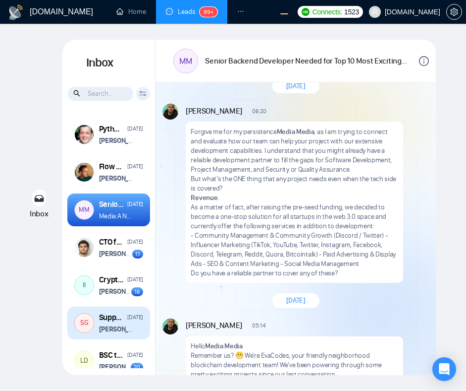
click at [82, 321] on div "SG" at bounding box center [84, 322] width 19 height 19
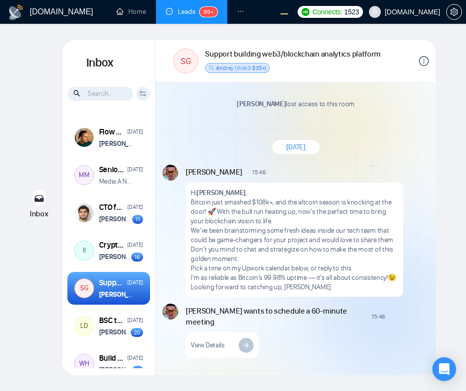
scroll to position [2615, 0]
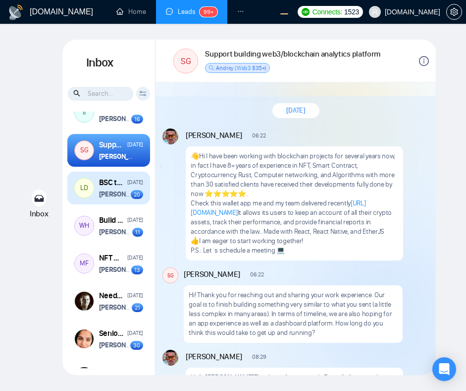
scroll to position [551, 0]
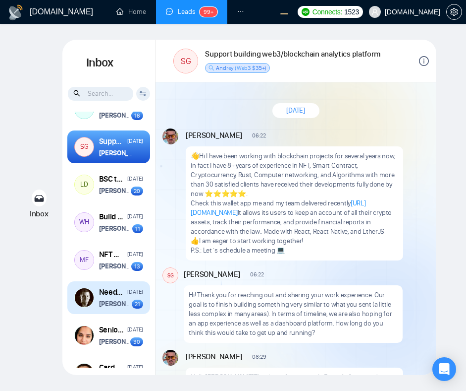
click at [110, 308] on strong "[PERSON_NAME]" at bounding box center [124, 303] width 50 height 8
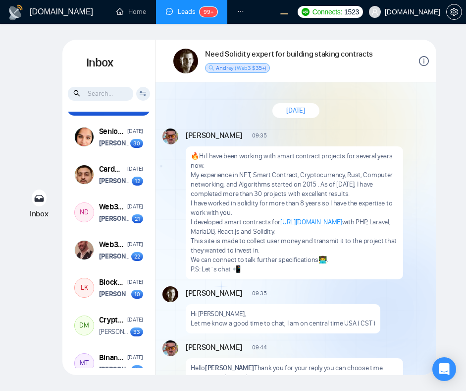
scroll to position [759, 0]
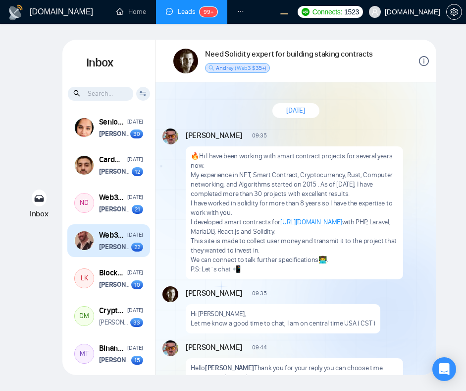
click at [117, 251] on strong "[PERSON_NAME]" at bounding box center [124, 246] width 50 height 8
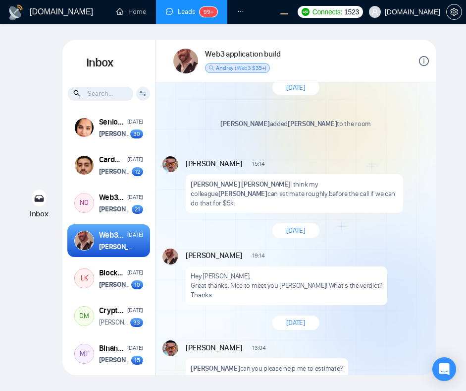
scroll to position [760, 0]
